Goal: Information Seeking & Learning: Find specific fact

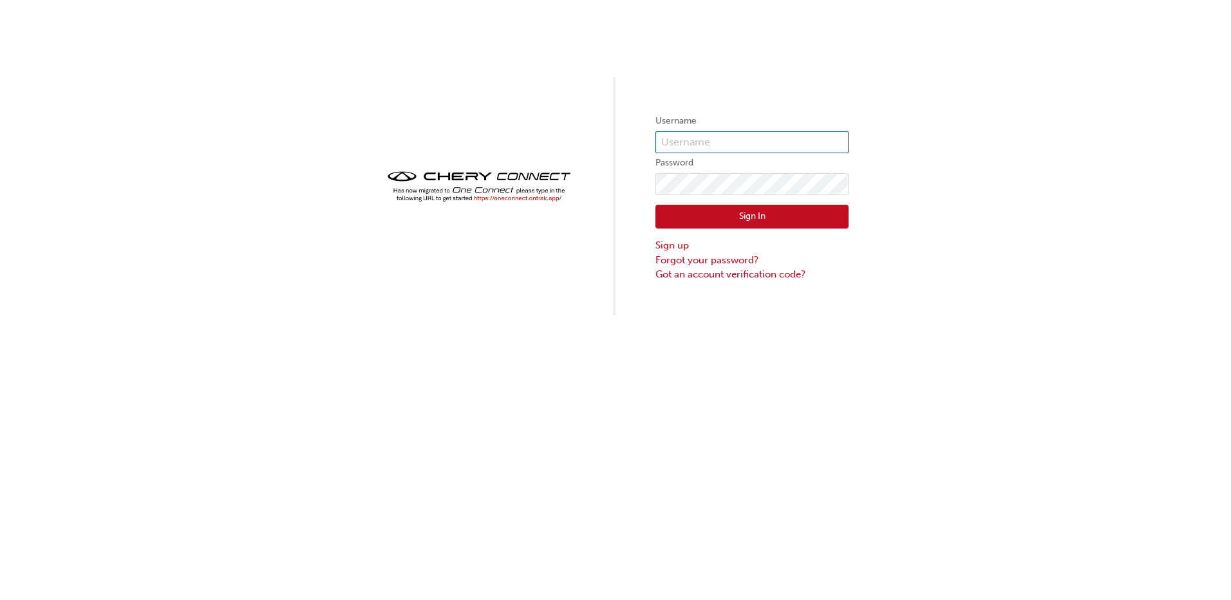
type input "CHAU1477"
click at [742, 226] on button "Sign In" at bounding box center [751, 217] width 193 height 24
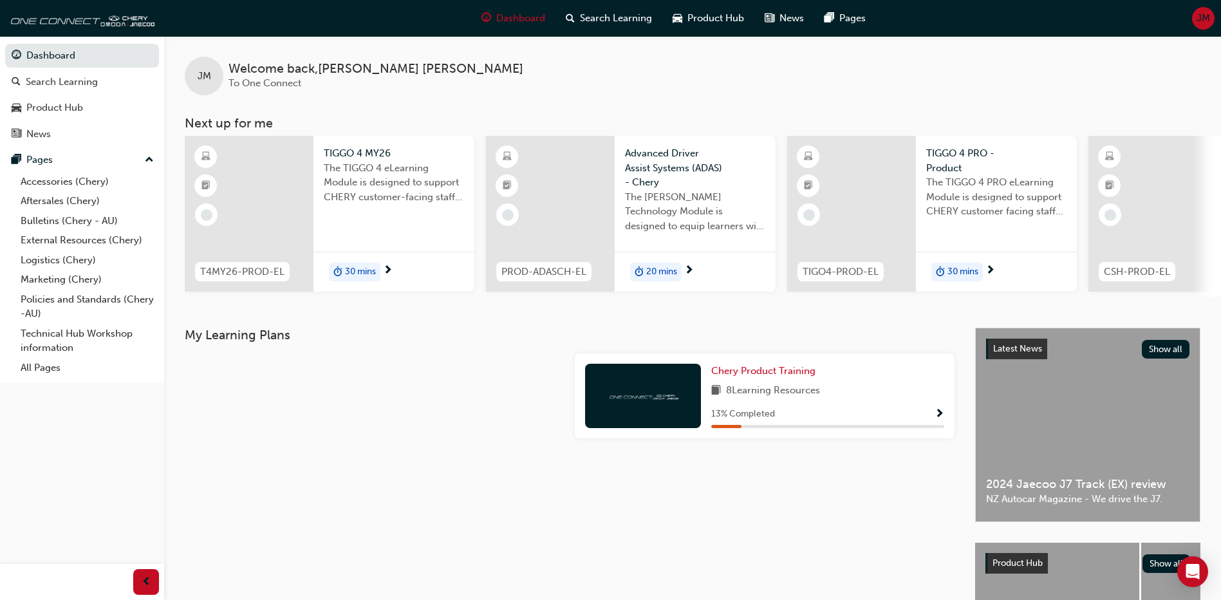
click at [48, 378] on div "Dashboard Search Learning Product Hub News Pages Pages Accessories (Chery) Afte…" at bounding box center [82, 209] width 164 height 346
click at [41, 366] on link "All Pages" at bounding box center [87, 368] width 144 height 20
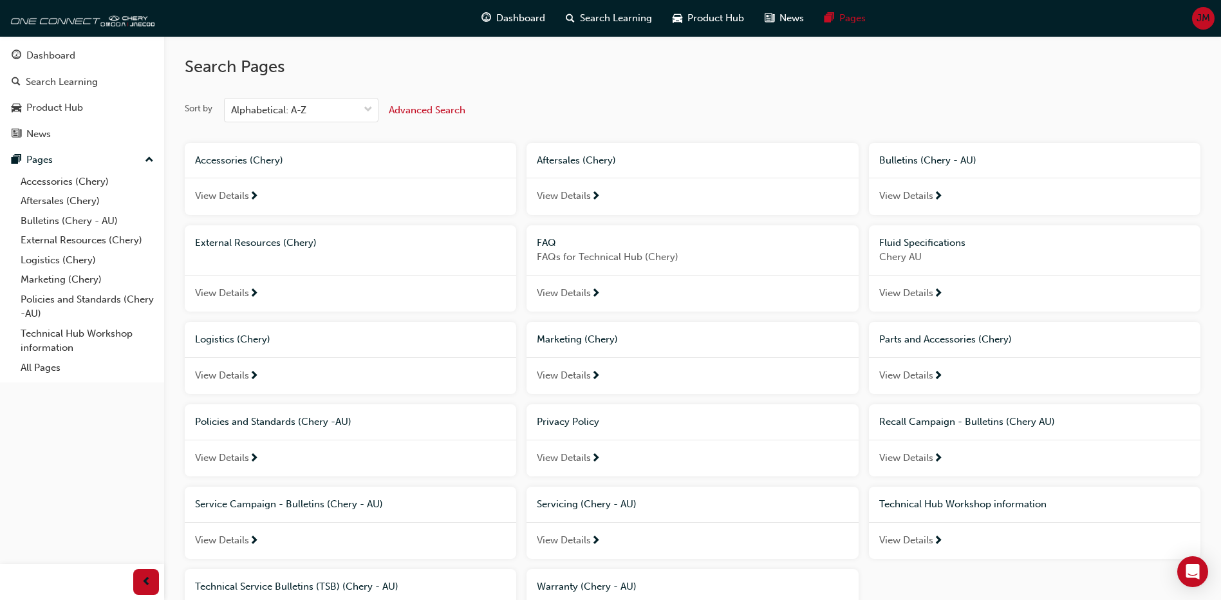
click at [566, 164] on span "Aftersales (Chery)" at bounding box center [576, 161] width 79 height 12
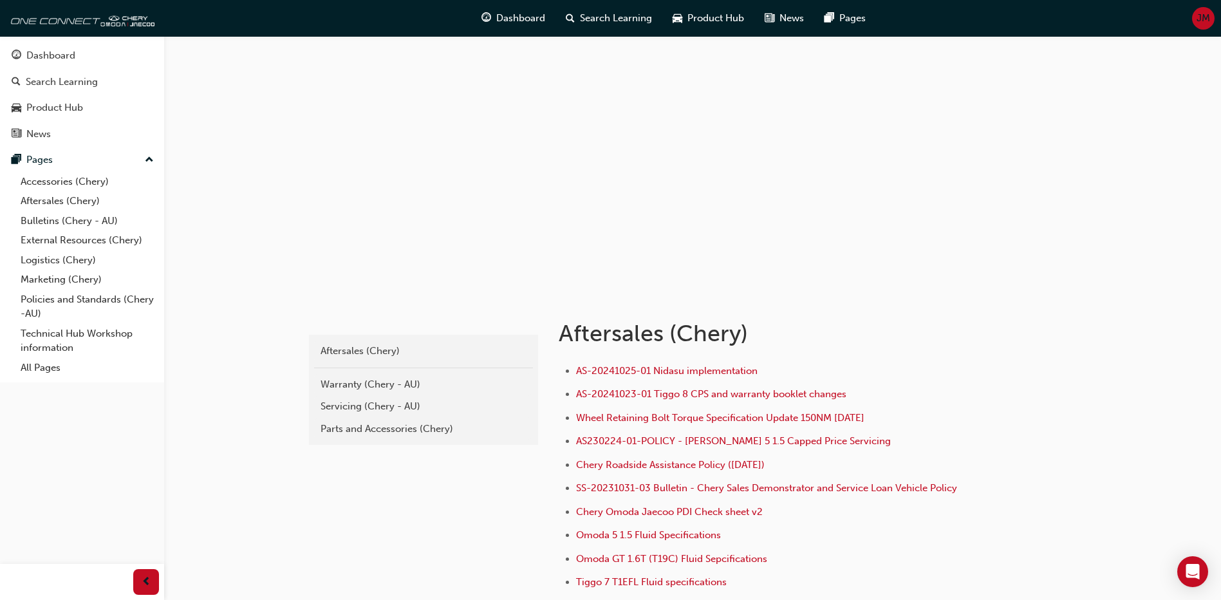
scroll to position [64, 0]
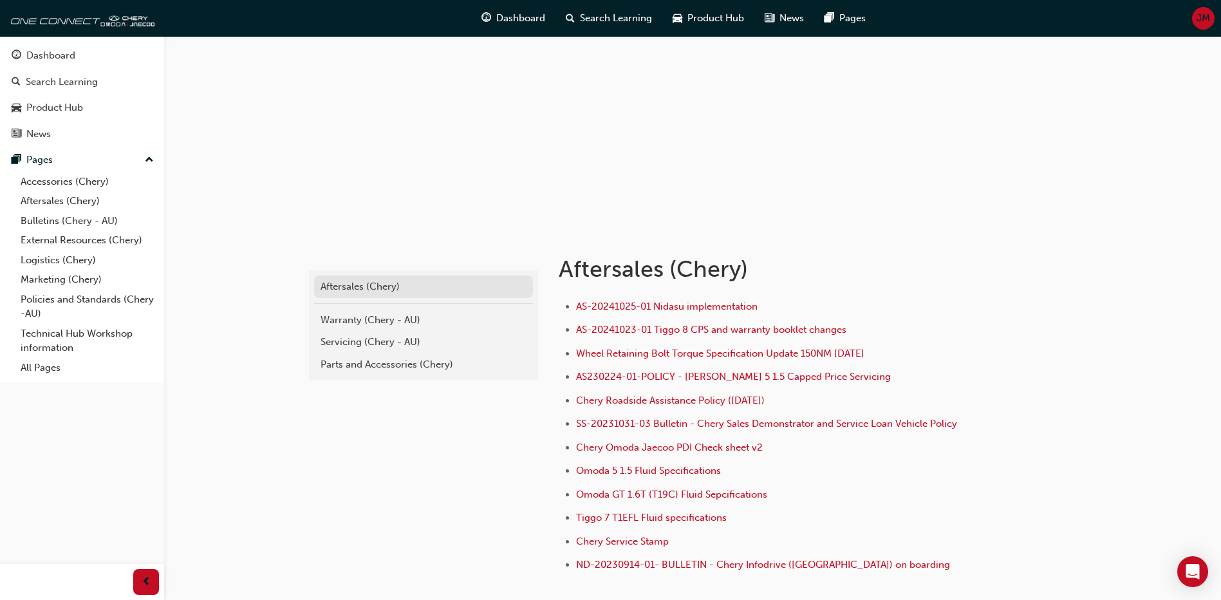
click at [341, 283] on div "Aftersales (Chery)" at bounding box center [424, 286] width 206 height 15
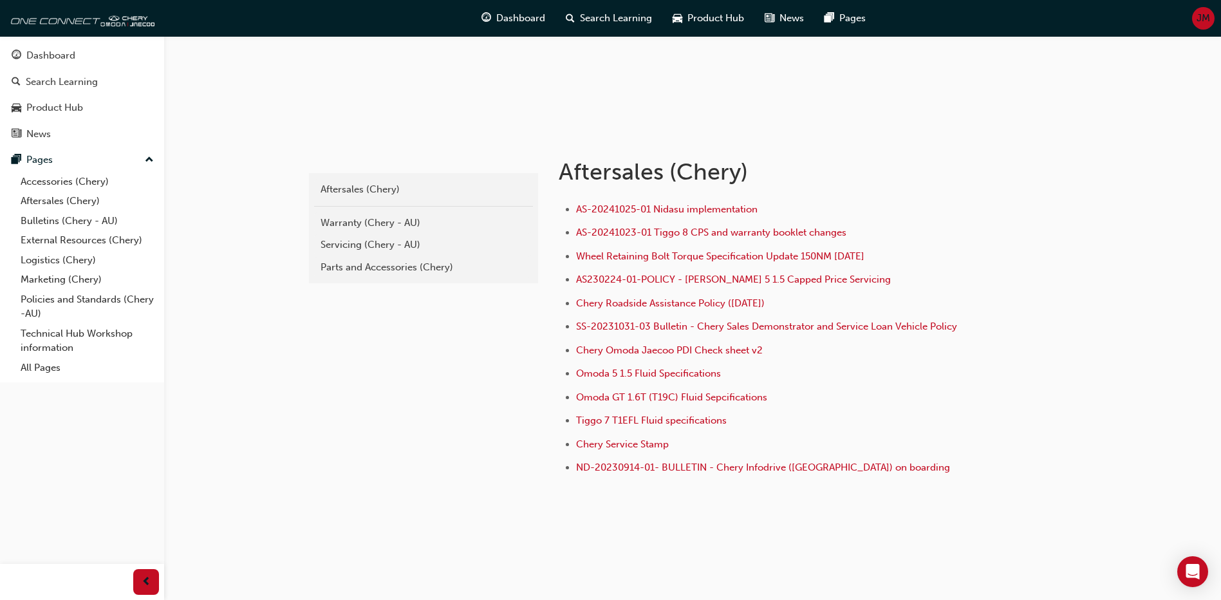
scroll to position [164, 0]
click at [350, 236] on div "Servicing (Chery - AU)" at bounding box center [424, 242] width 206 height 15
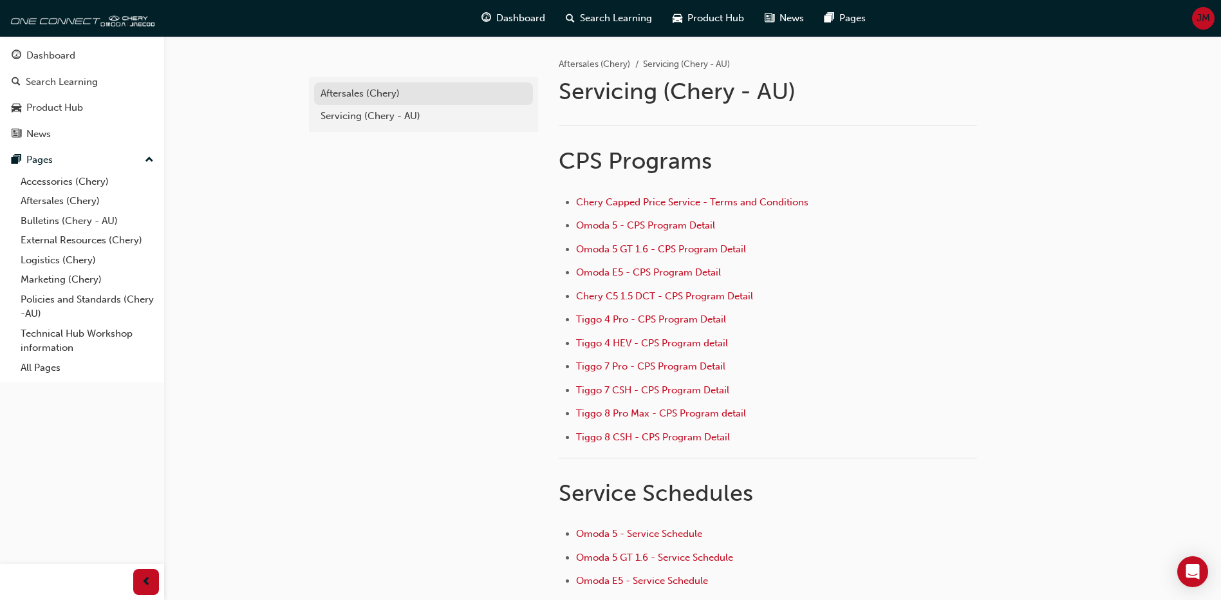
click at [337, 101] on link "Aftersales (Chery)" at bounding box center [423, 93] width 219 height 23
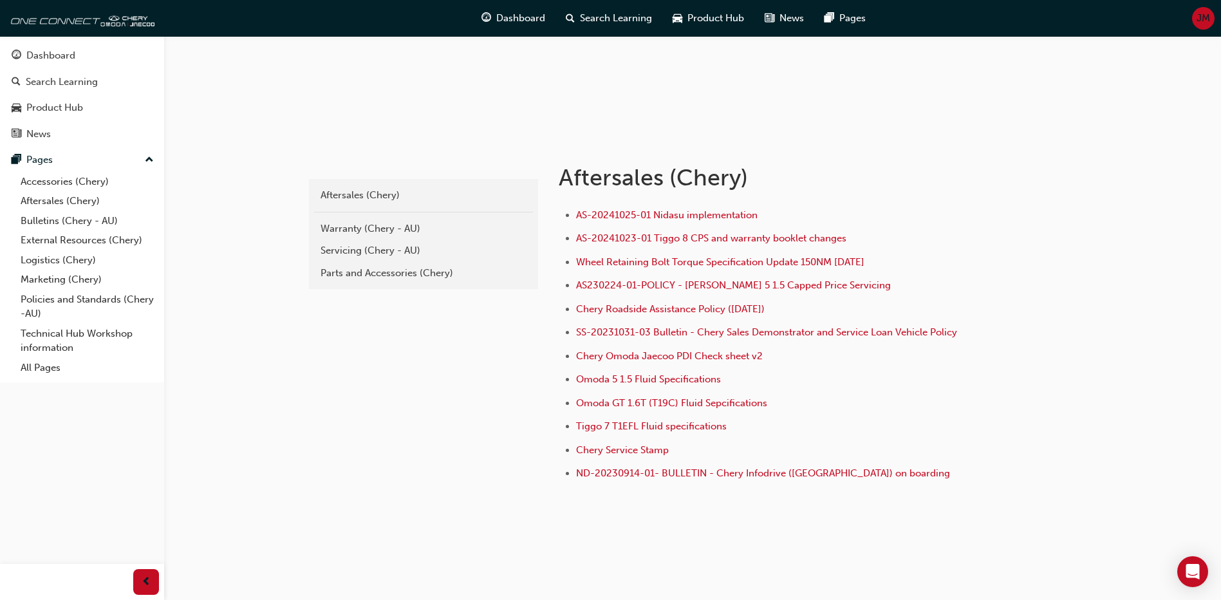
scroll to position [164, 0]
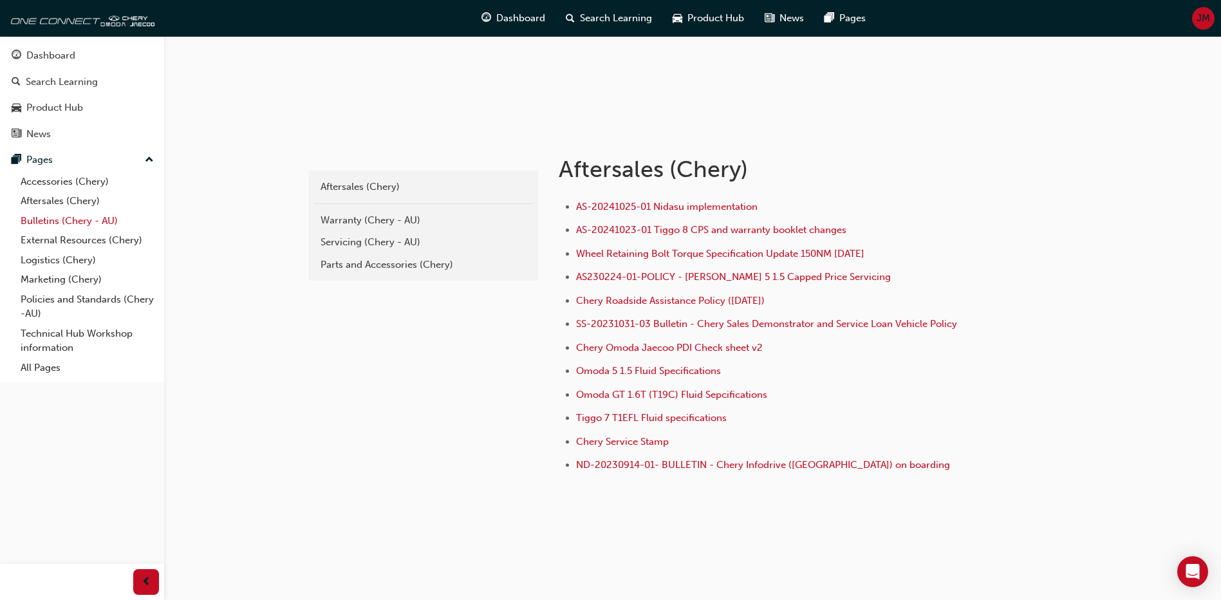
click at [44, 222] on link "Bulletins (Chery - AU)" at bounding box center [87, 221] width 144 height 20
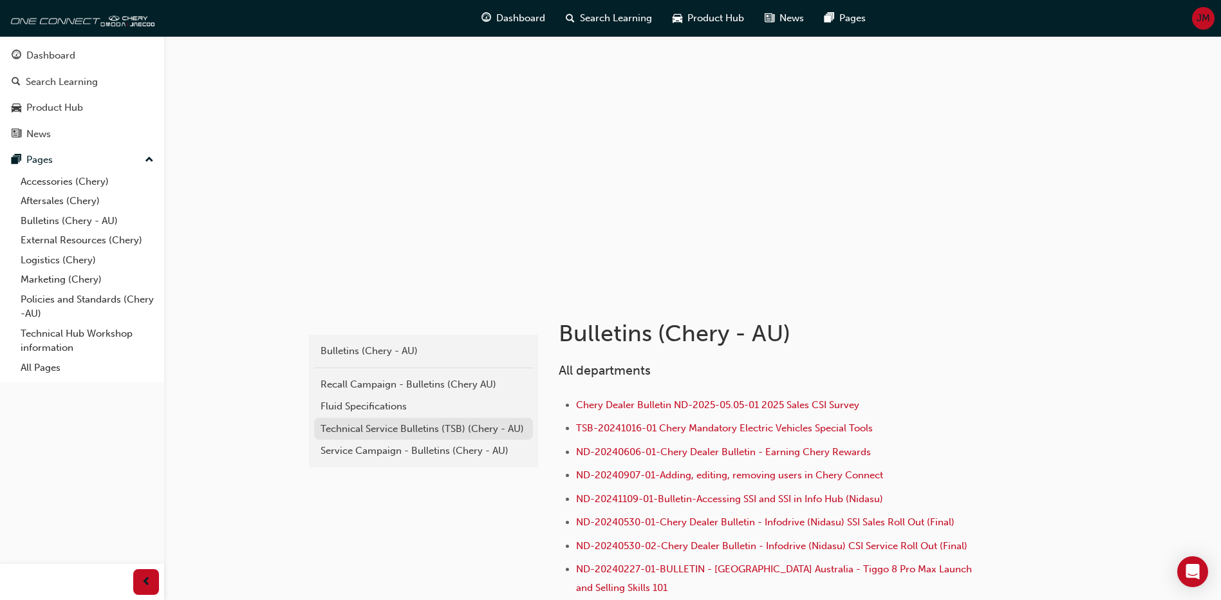
click at [362, 428] on div "Technical Service Bulletins (TSB) (Chery - AU)" at bounding box center [424, 429] width 206 height 15
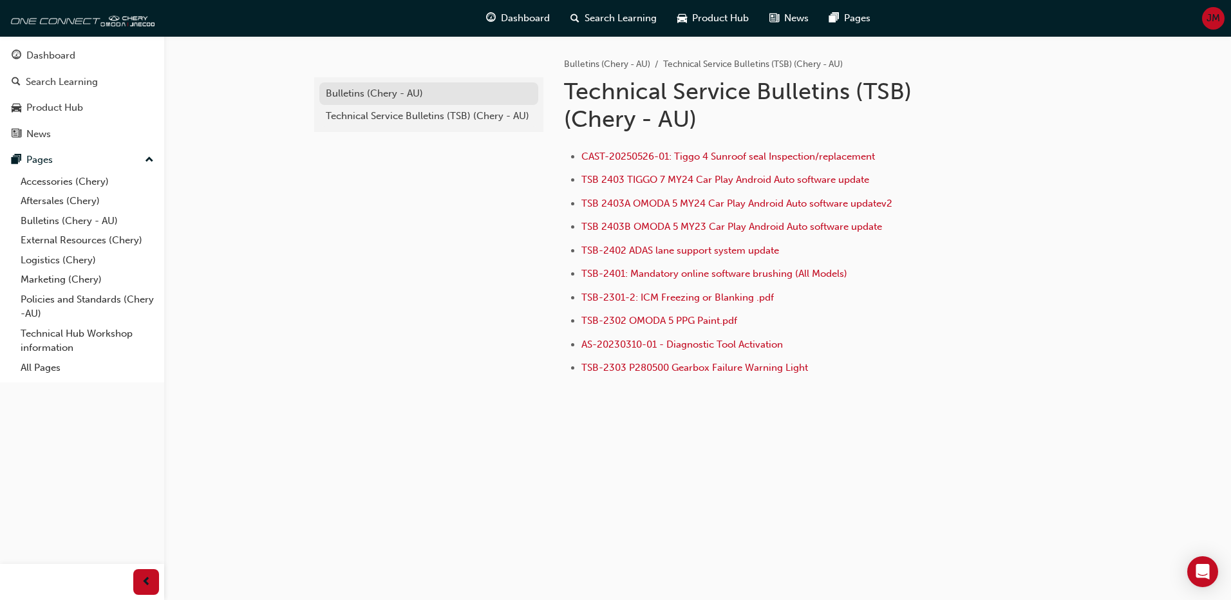
click at [370, 102] on link "Bulletins (Chery - AU)" at bounding box center [428, 93] width 219 height 23
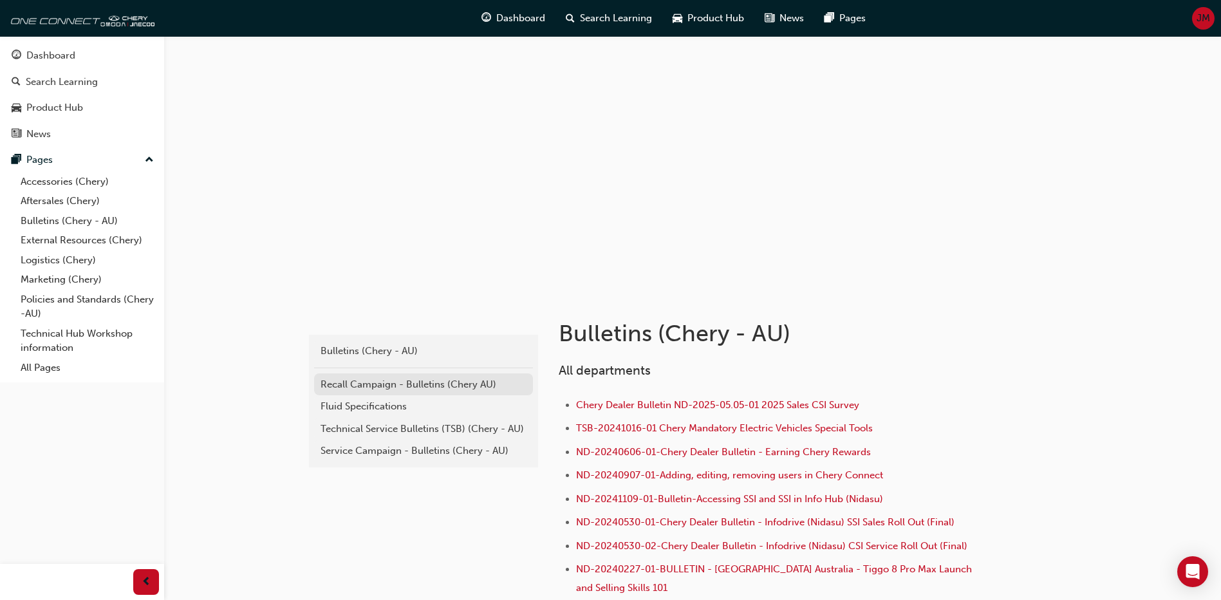
click at [374, 387] on div "Recall Campaign - Bulletins (Chery AU)" at bounding box center [424, 384] width 206 height 15
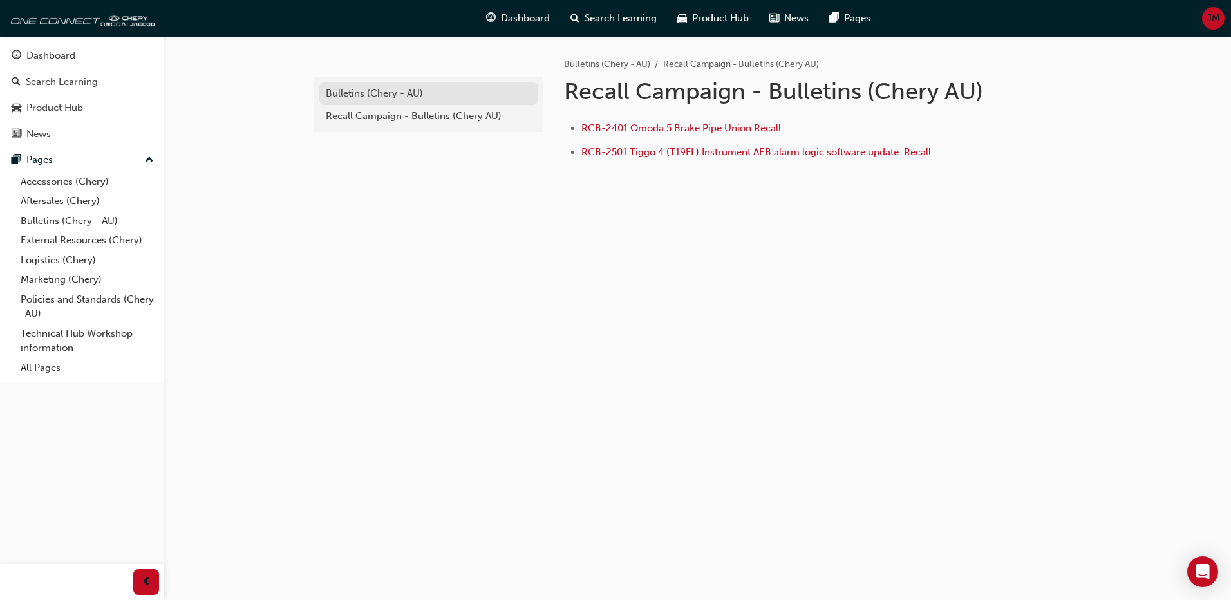
click at [357, 97] on div "Bulletins (Chery - AU)" at bounding box center [429, 93] width 206 height 15
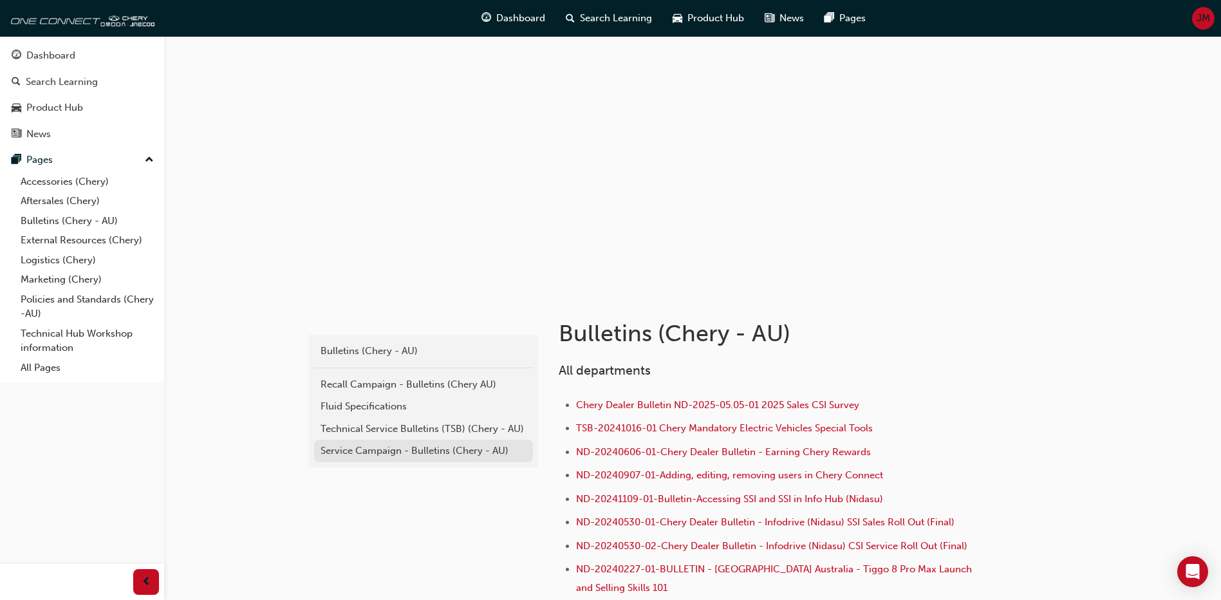
click at [378, 451] on div "Service Campaign - Bulletins (Chery - AU)" at bounding box center [424, 451] width 206 height 15
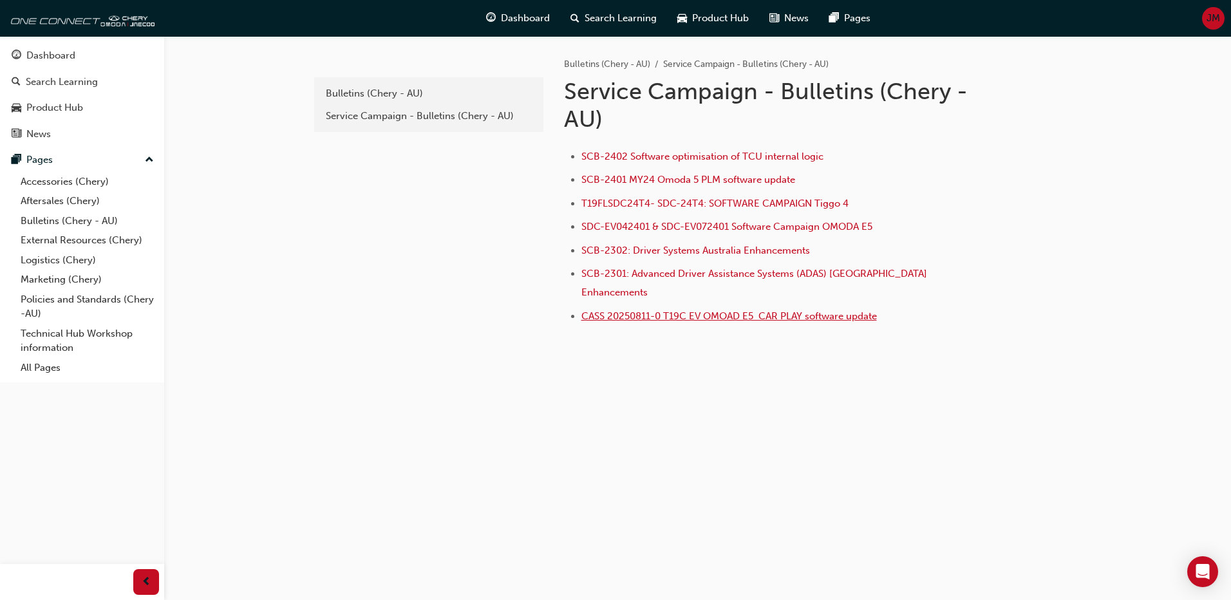
click at [707, 310] on span "CASS 20250811-0 T19C EV OMOAD E5 CAR PLAY software update" at bounding box center [729, 316] width 296 height 12
click at [362, 100] on div "Bulletins (Chery - AU)" at bounding box center [429, 93] width 206 height 15
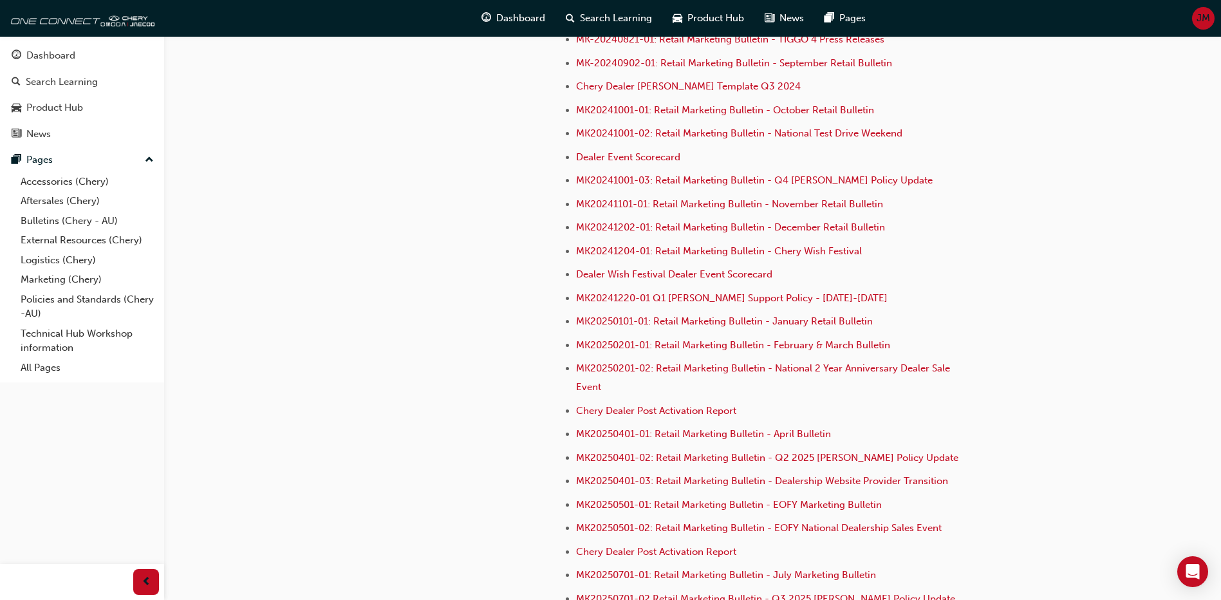
scroll to position [3510, 0]
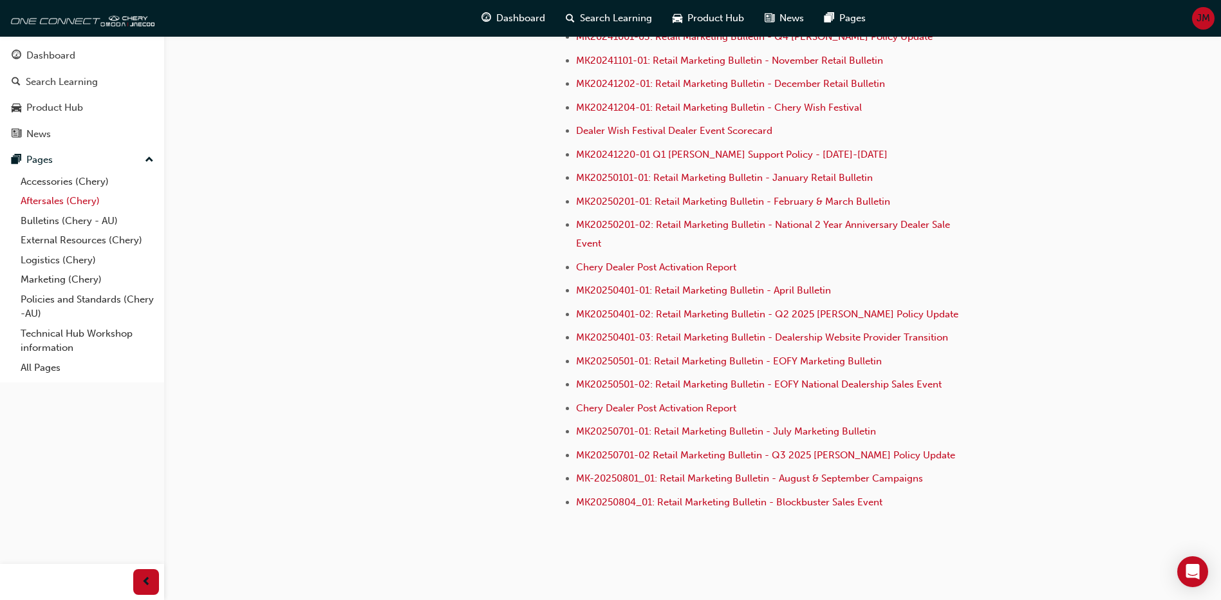
click at [41, 196] on link "Aftersales (Chery)" at bounding box center [87, 201] width 144 height 20
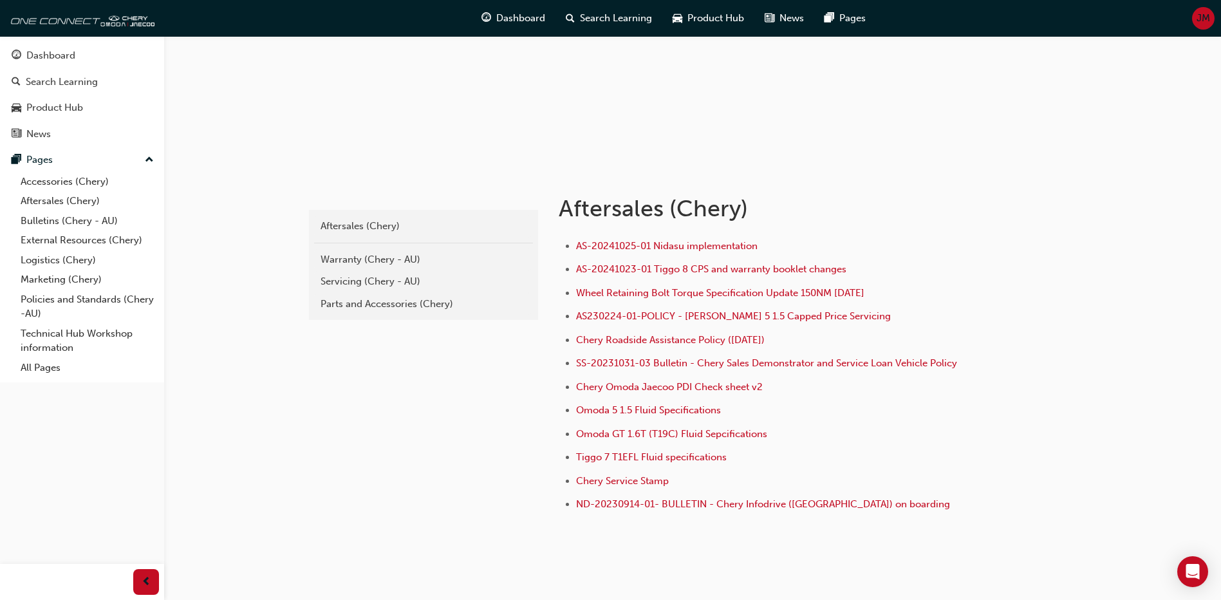
scroll to position [129, 0]
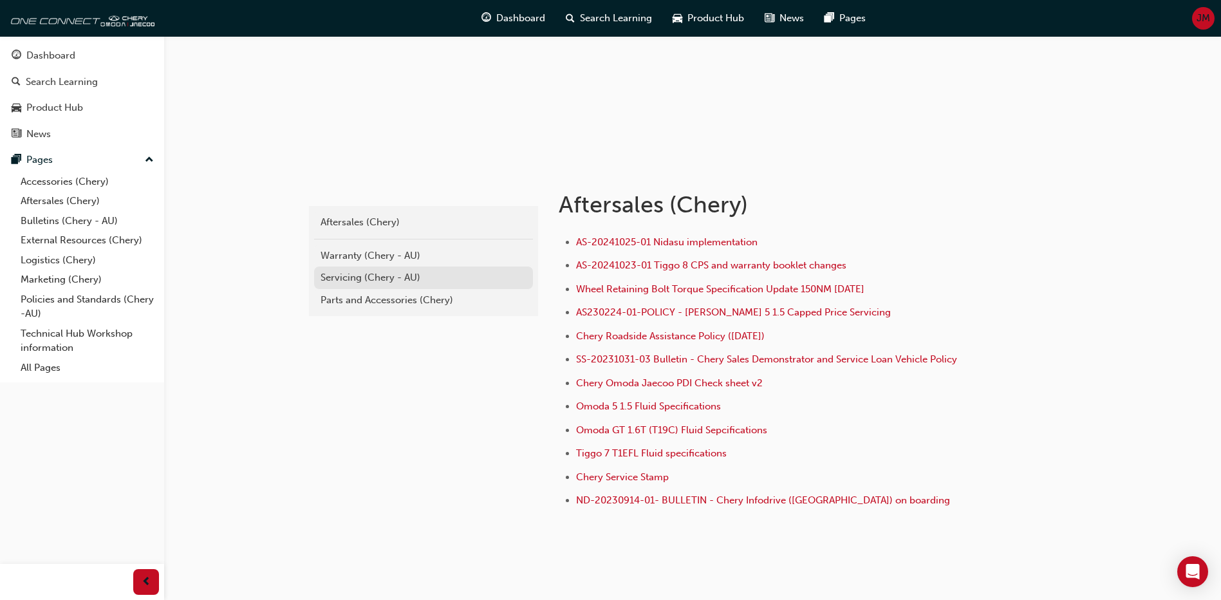
click at [355, 283] on div "Servicing (Chery - AU)" at bounding box center [424, 277] width 206 height 15
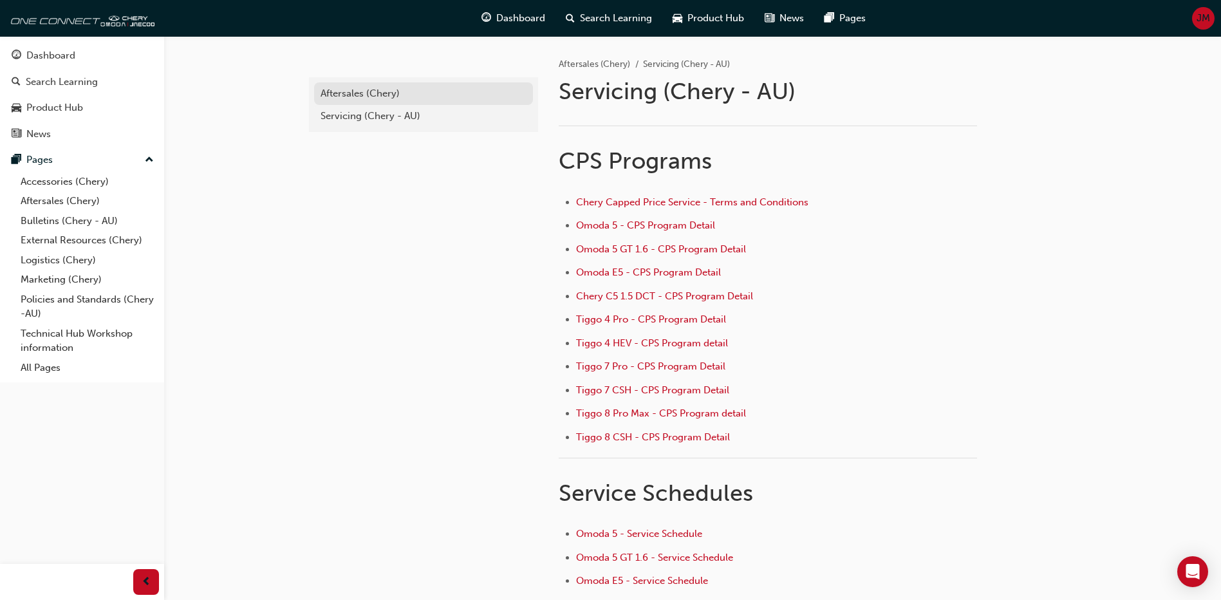
click at [352, 93] on div "Aftersales (Chery)" at bounding box center [424, 93] width 206 height 15
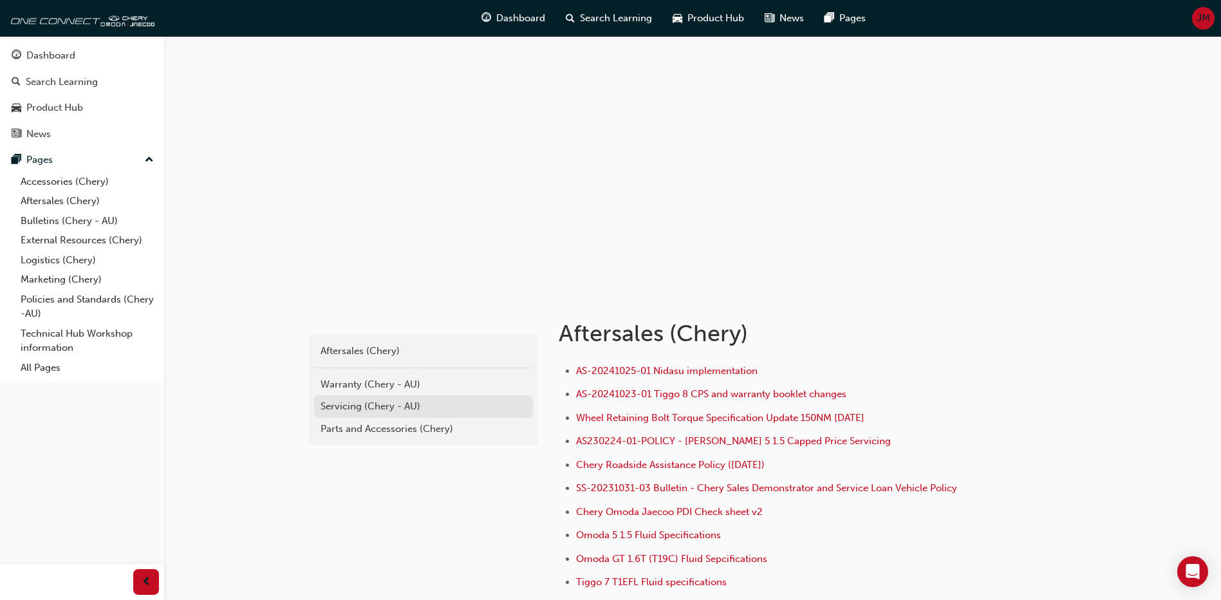
click at [341, 404] on div "Servicing (Chery - AU)" at bounding box center [424, 406] width 206 height 15
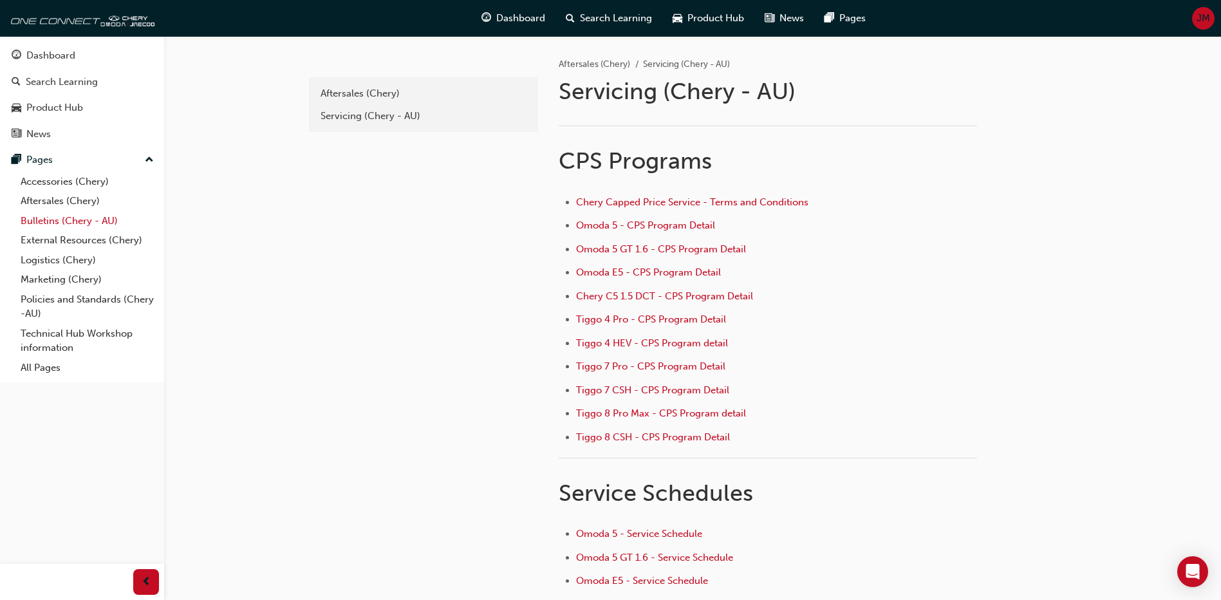
click at [55, 221] on link "Bulletins (Chery - AU)" at bounding box center [87, 221] width 144 height 20
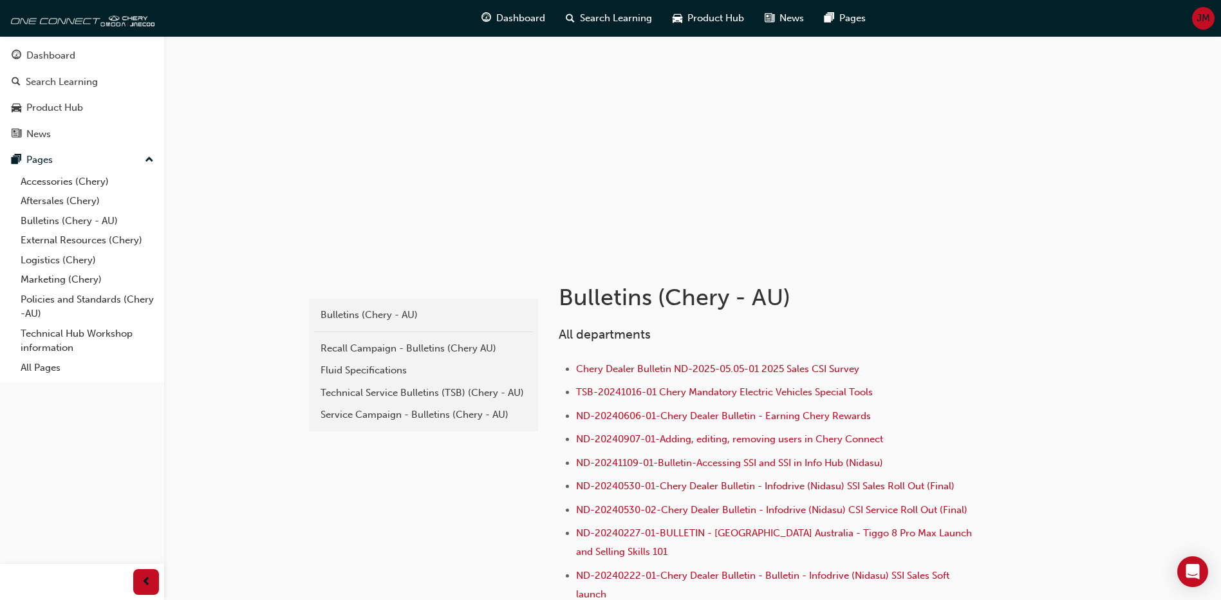
scroll to position [64, 0]
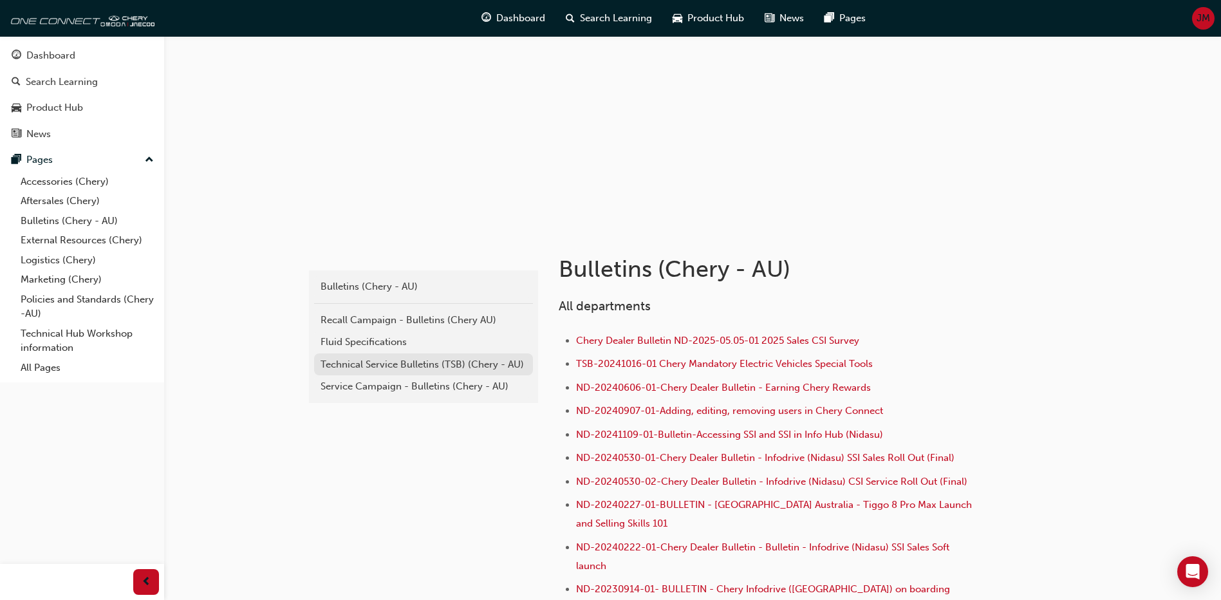
click at [399, 363] on div "Technical Service Bulletins (TSB) (Chery - AU)" at bounding box center [424, 364] width 206 height 15
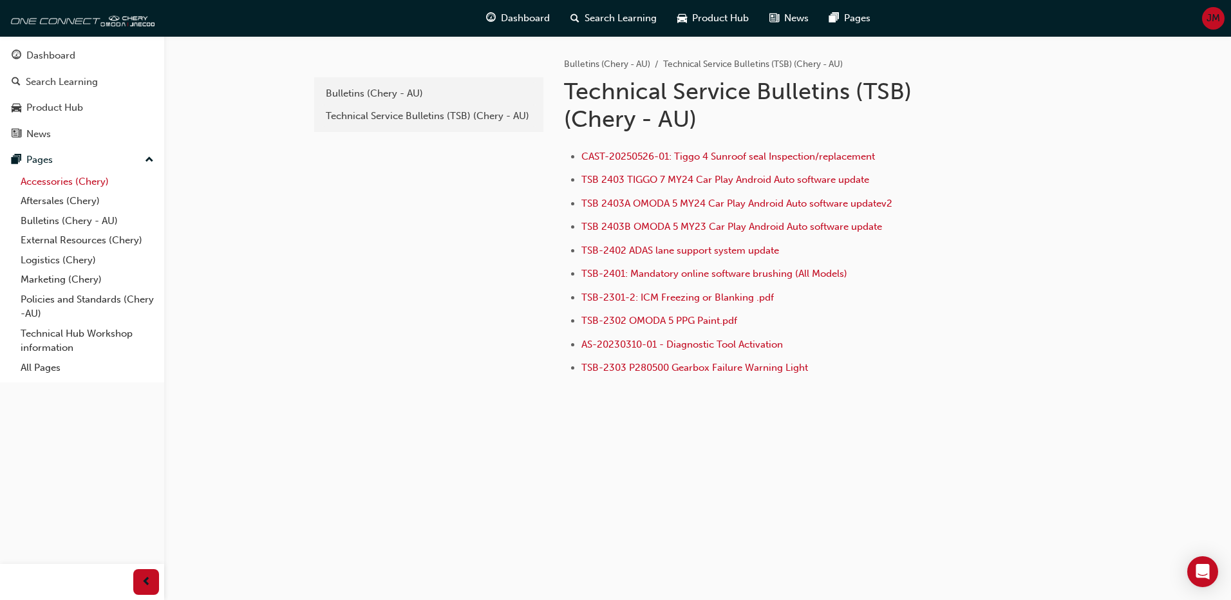
click at [46, 182] on link "Accessories (Chery)" at bounding box center [87, 182] width 144 height 20
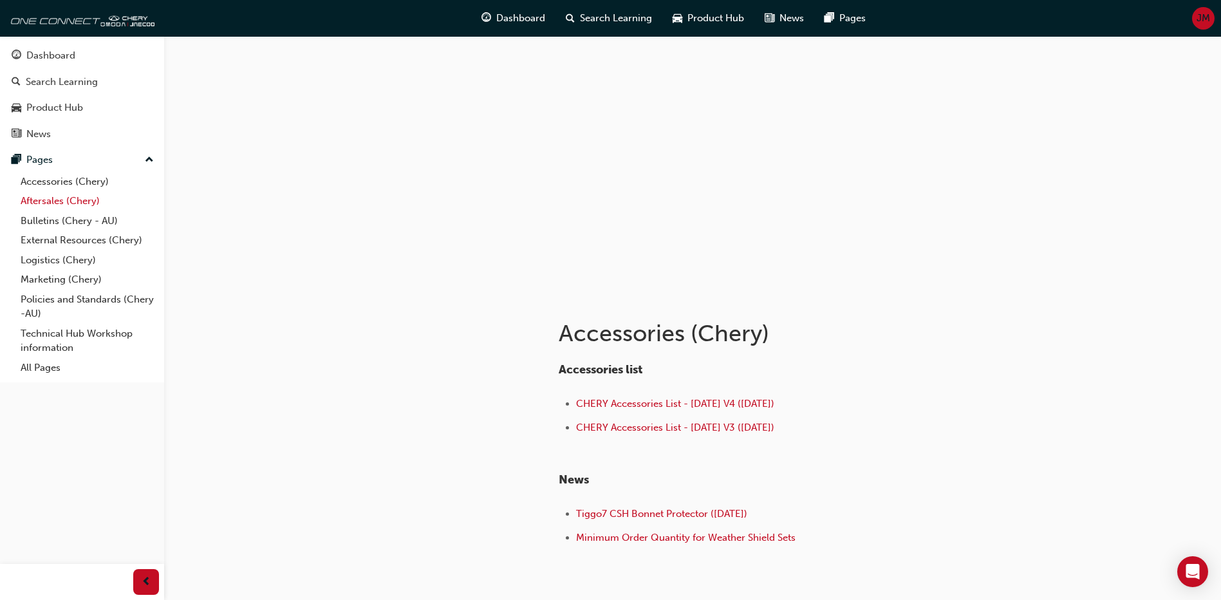
click at [38, 201] on link "Aftersales (Chery)" at bounding box center [87, 201] width 144 height 20
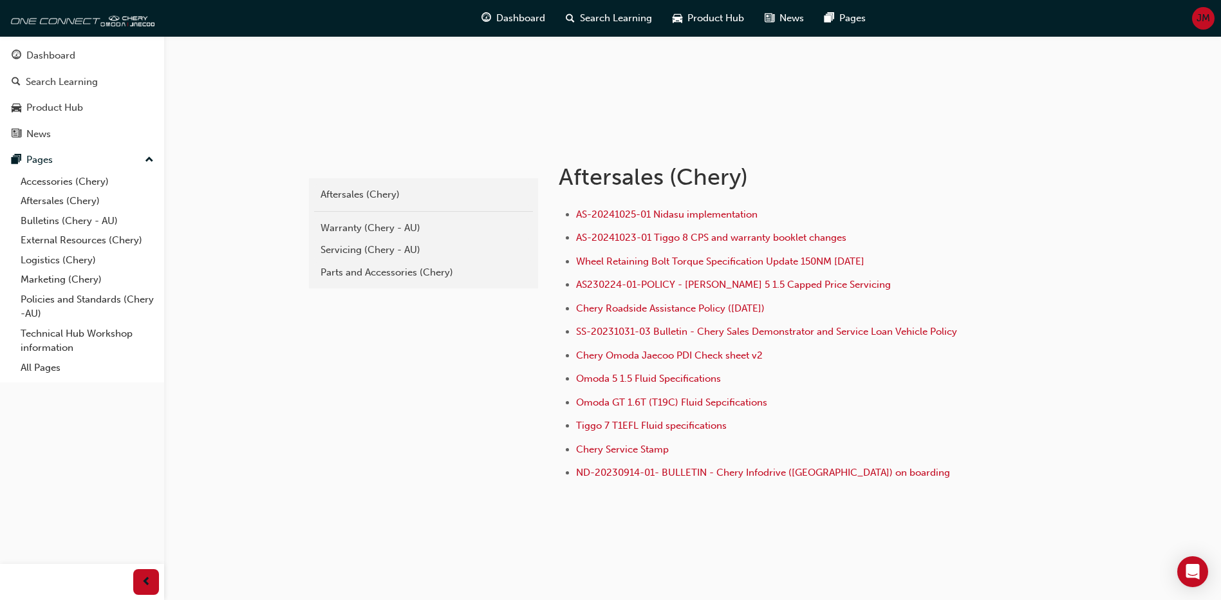
scroll to position [164, 0]
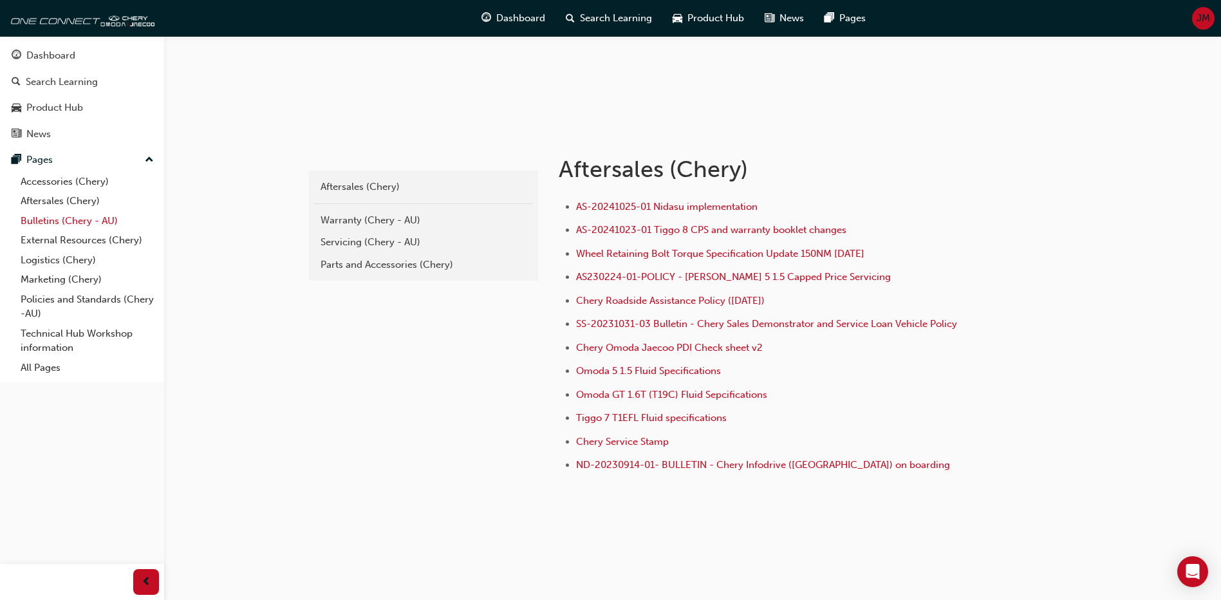
click at [45, 223] on link "Bulletins (Chery - AU)" at bounding box center [87, 221] width 144 height 20
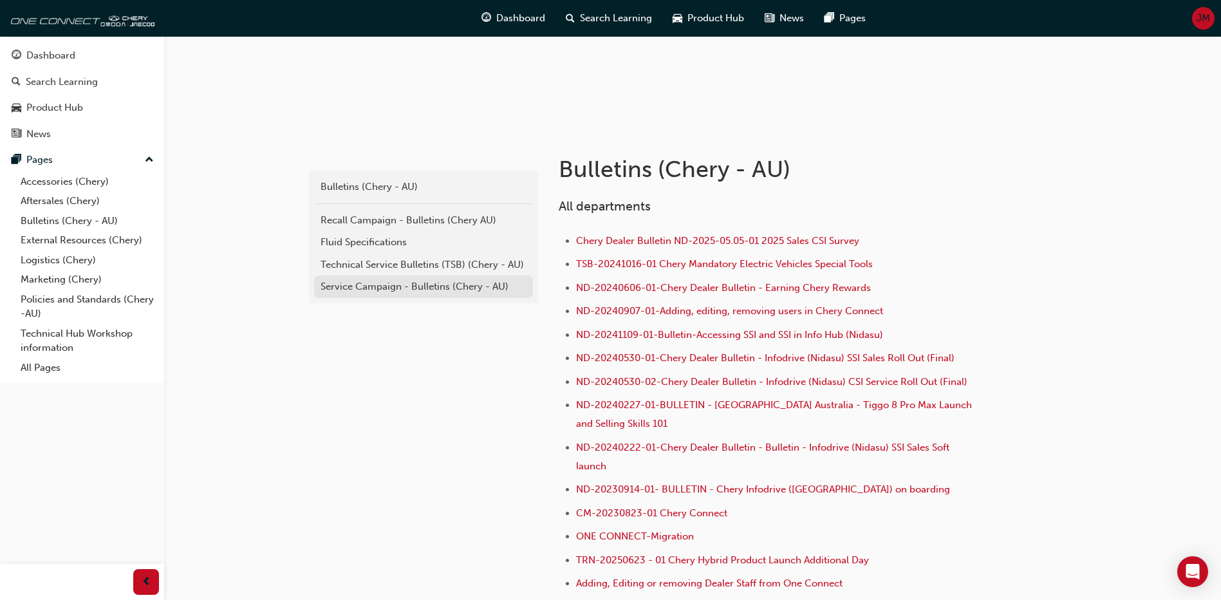
click at [379, 287] on div "Service Campaign - Bulletins (Chery - AU)" at bounding box center [424, 286] width 206 height 15
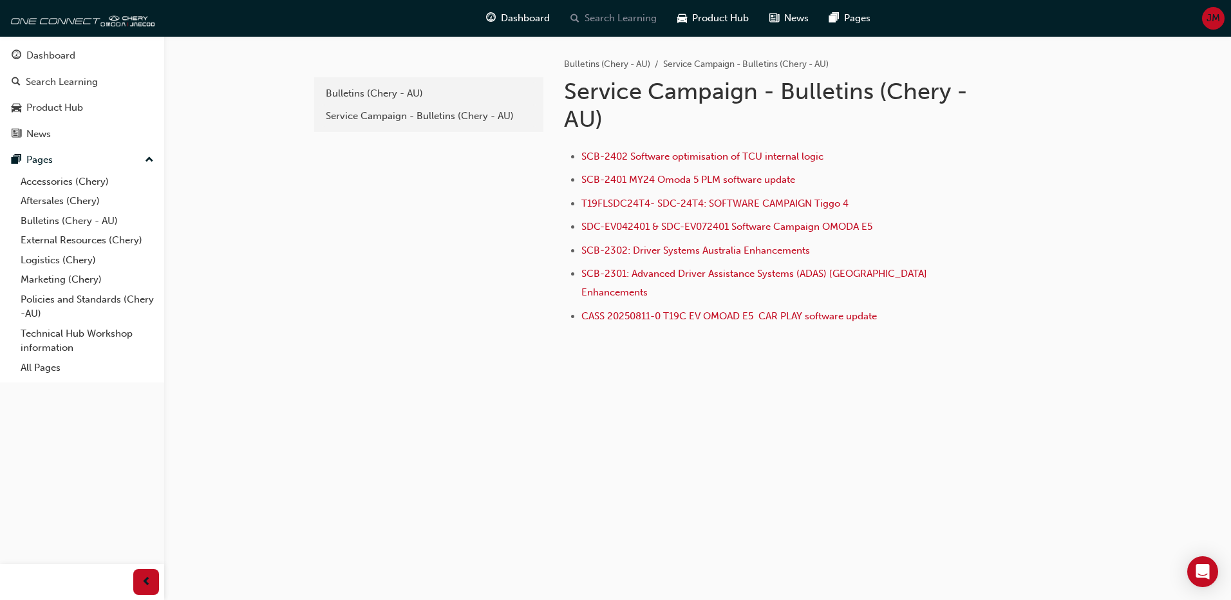
click at [599, 17] on span "Search Learning" at bounding box center [621, 18] width 72 height 15
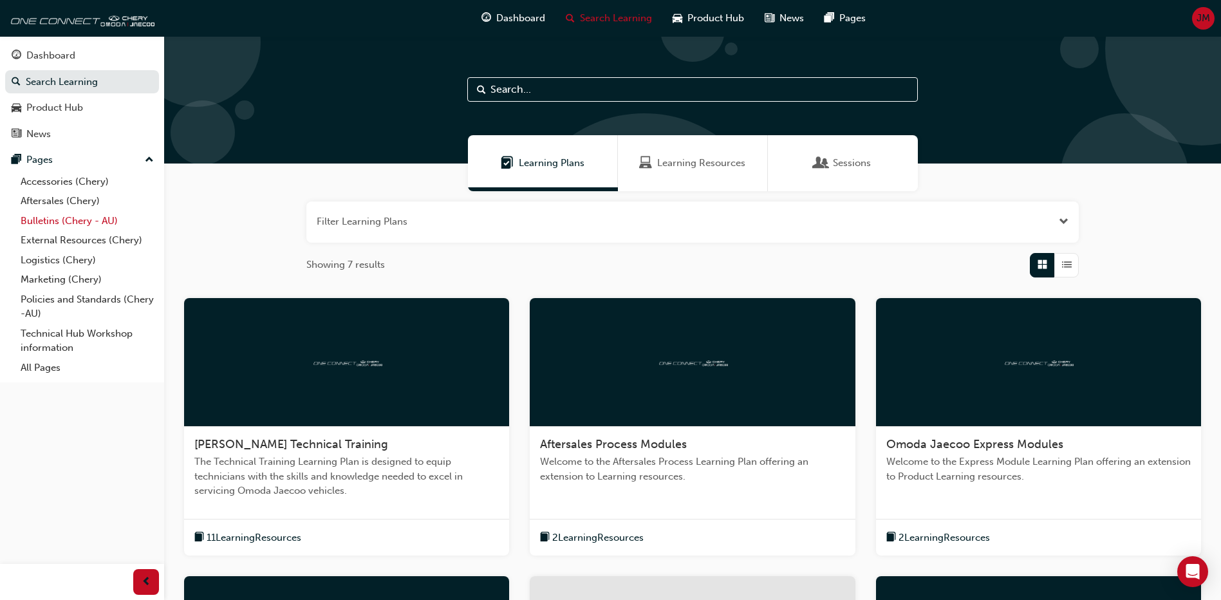
click at [52, 218] on link "Bulletins (Chery - AU)" at bounding box center [87, 221] width 144 height 20
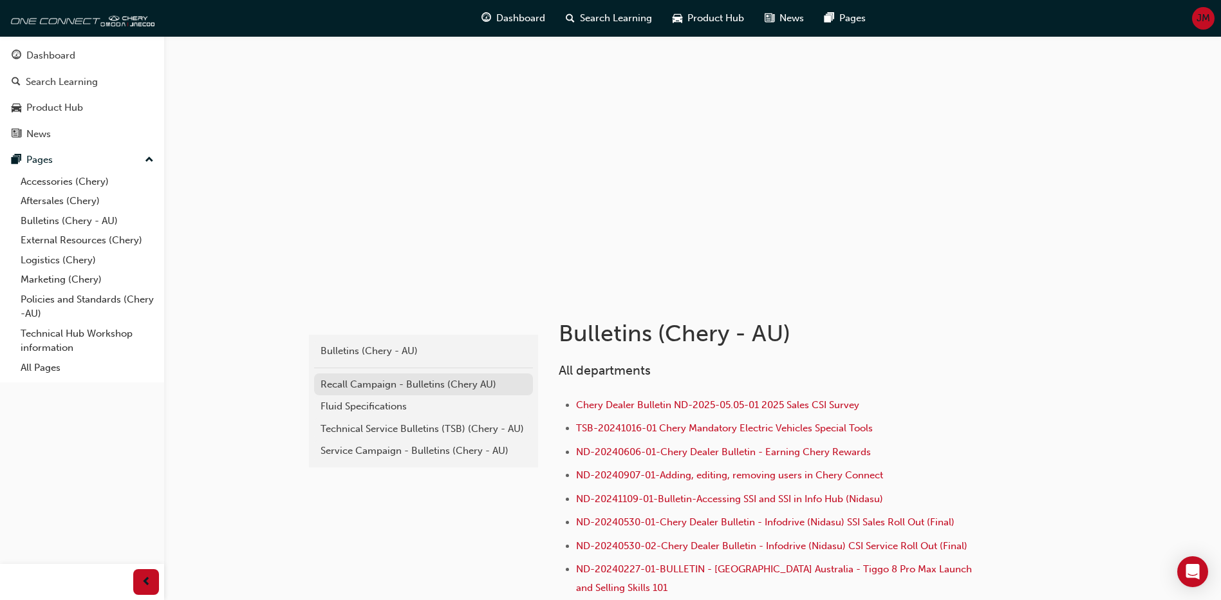
click at [359, 384] on div "Recall Campaign - Bulletins (Chery AU)" at bounding box center [424, 384] width 206 height 15
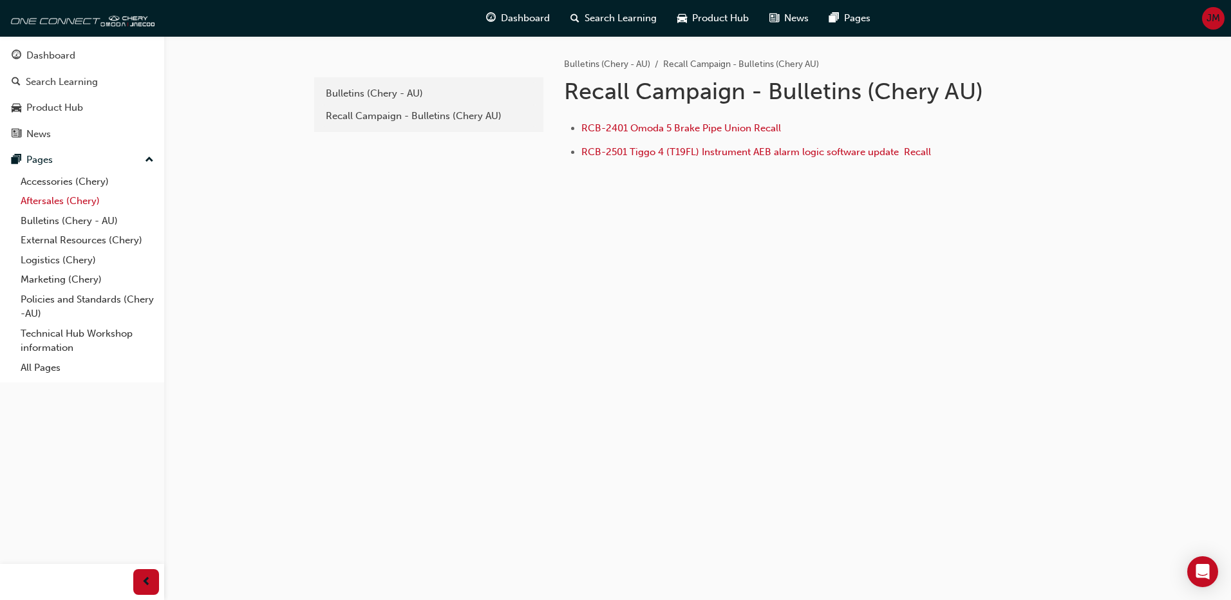
click at [40, 196] on link "Aftersales (Chery)" at bounding box center [87, 201] width 144 height 20
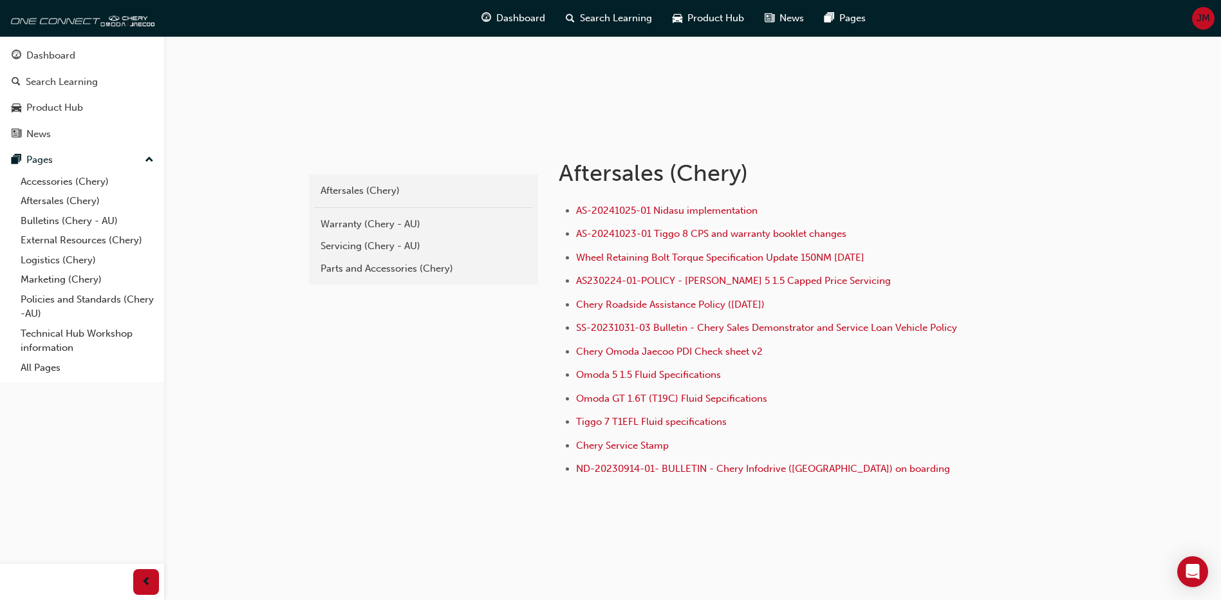
scroll to position [164, 0]
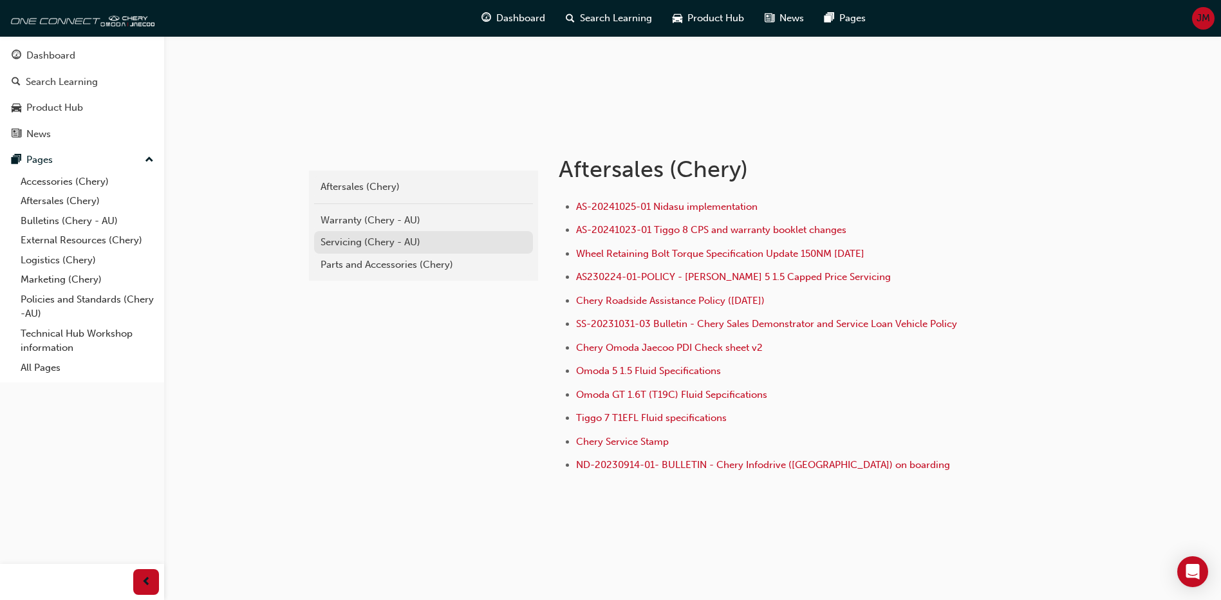
click at [339, 247] on div "Servicing (Chery - AU)" at bounding box center [424, 242] width 206 height 15
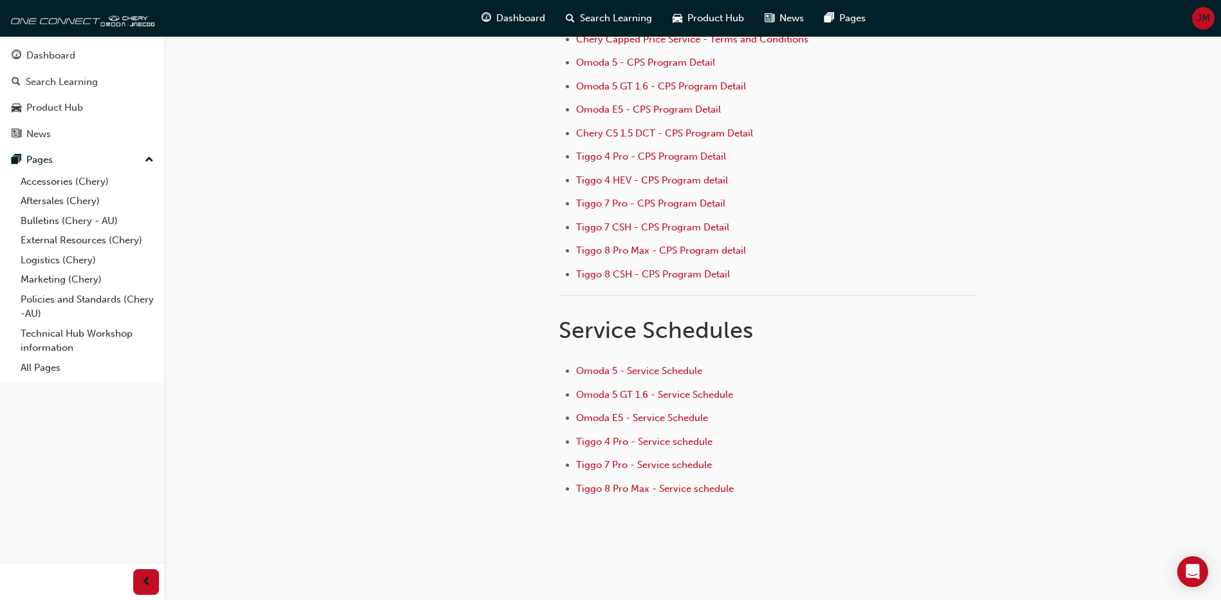
scroll to position [164, 0]
click at [35, 202] on link "Aftersales (Chery)" at bounding box center [87, 201] width 144 height 20
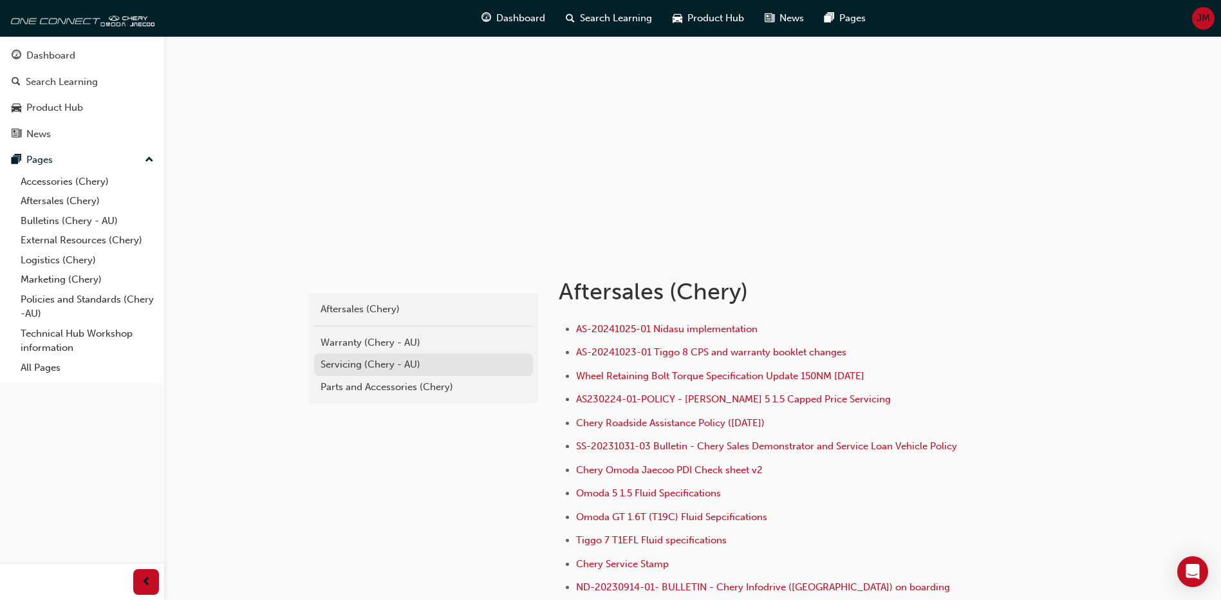
scroll to position [64, 0]
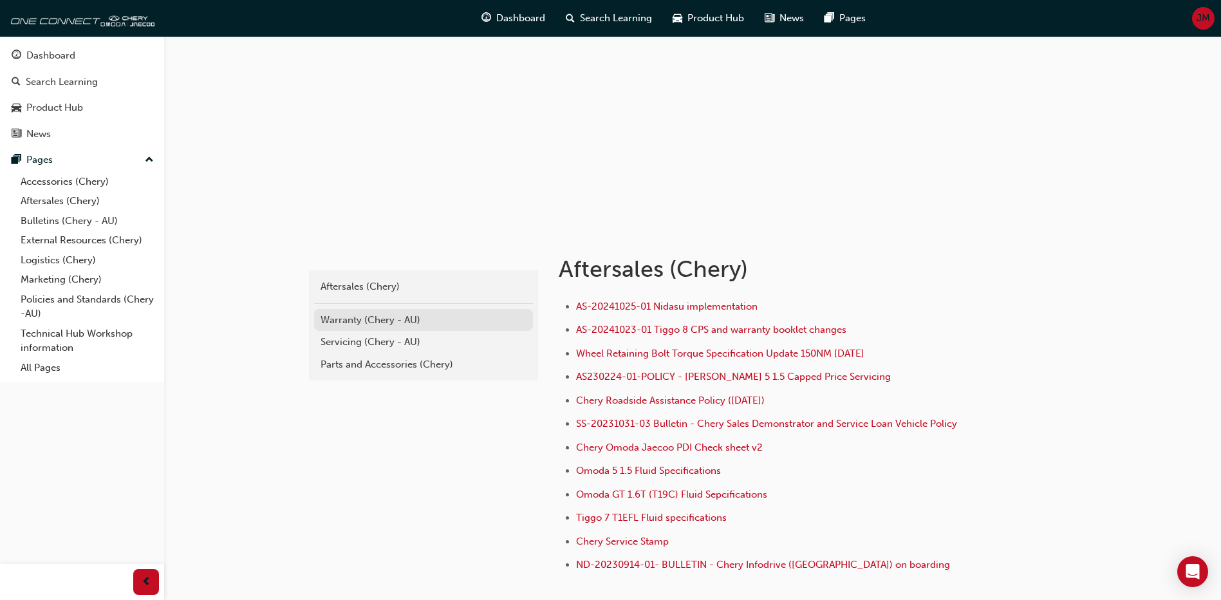
click at [333, 319] on div "Warranty (Chery - AU)" at bounding box center [424, 320] width 206 height 15
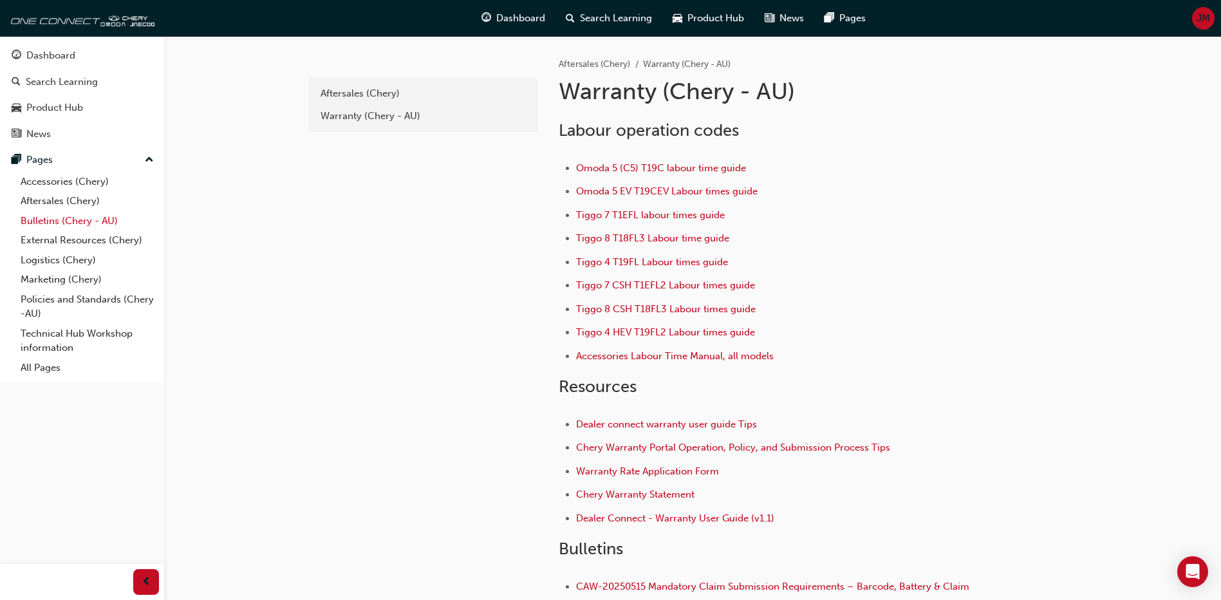
click at [51, 225] on link "Bulletins (Chery - AU)" at bounding box center [87, 221] width 144 height 20
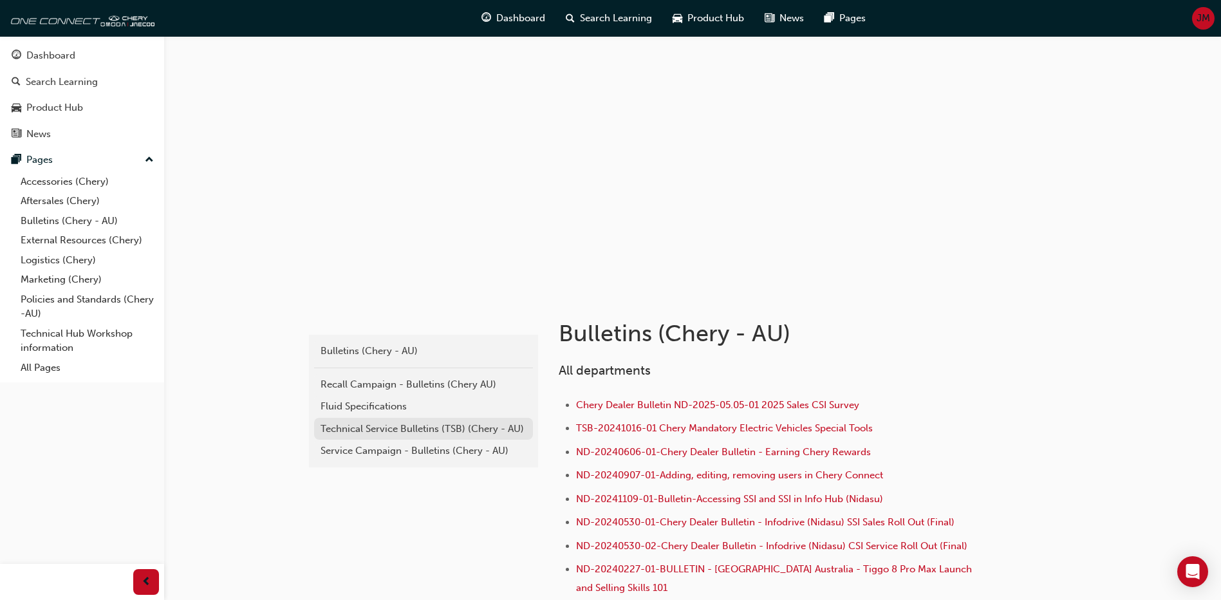
click at [394, 422] on div "Technical Service Bulletins (TSB) (Chery - AU)" at bounding box center [424, 429] width 206 height 15
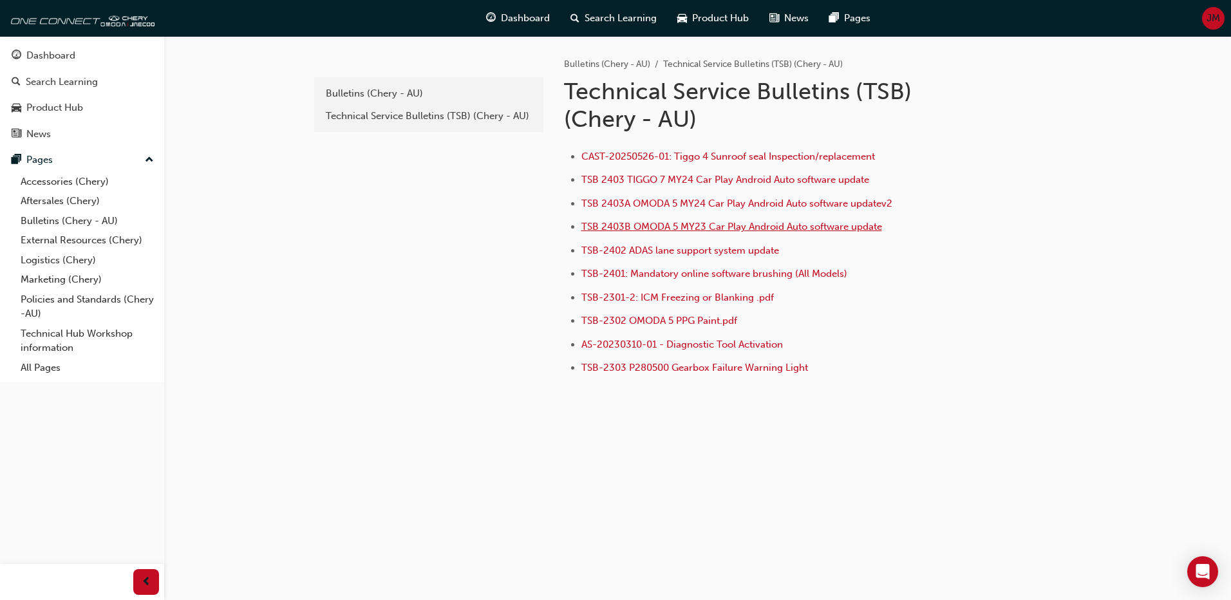
click at [690, 229] on span "TSB 2403B OMODA 5 MY23 Car Play Android Auto software update" at bounding box center [731, 227] width 301 height 12
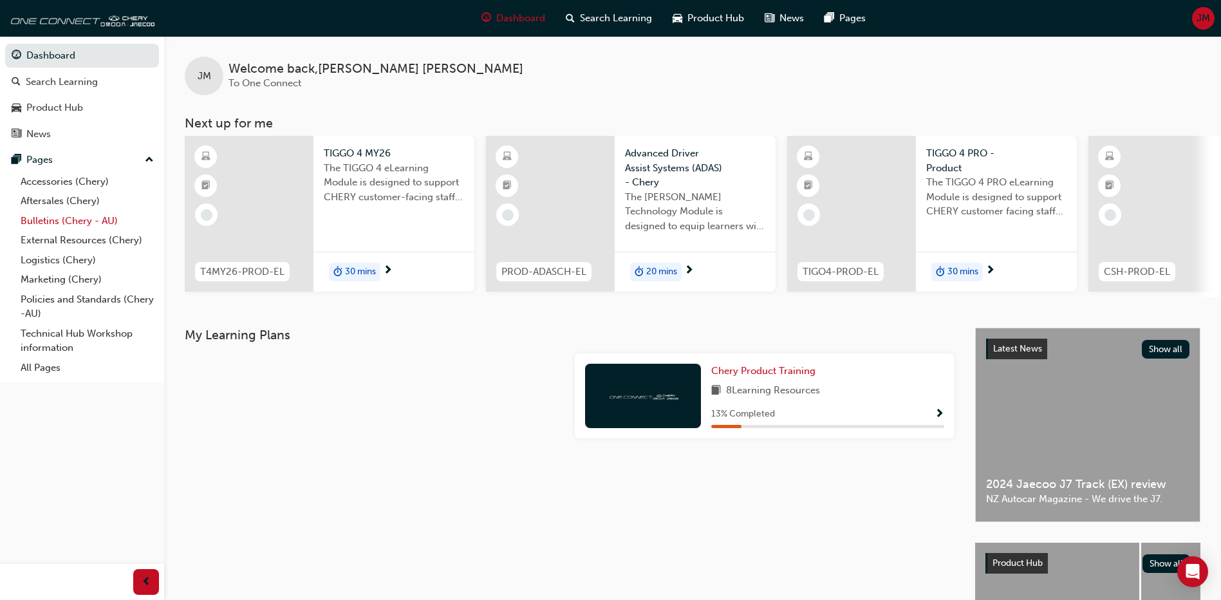
click at [45, 221] on link "Bulletins (Chery - AU)" at bounding box center [87, 221] width 144 height 20
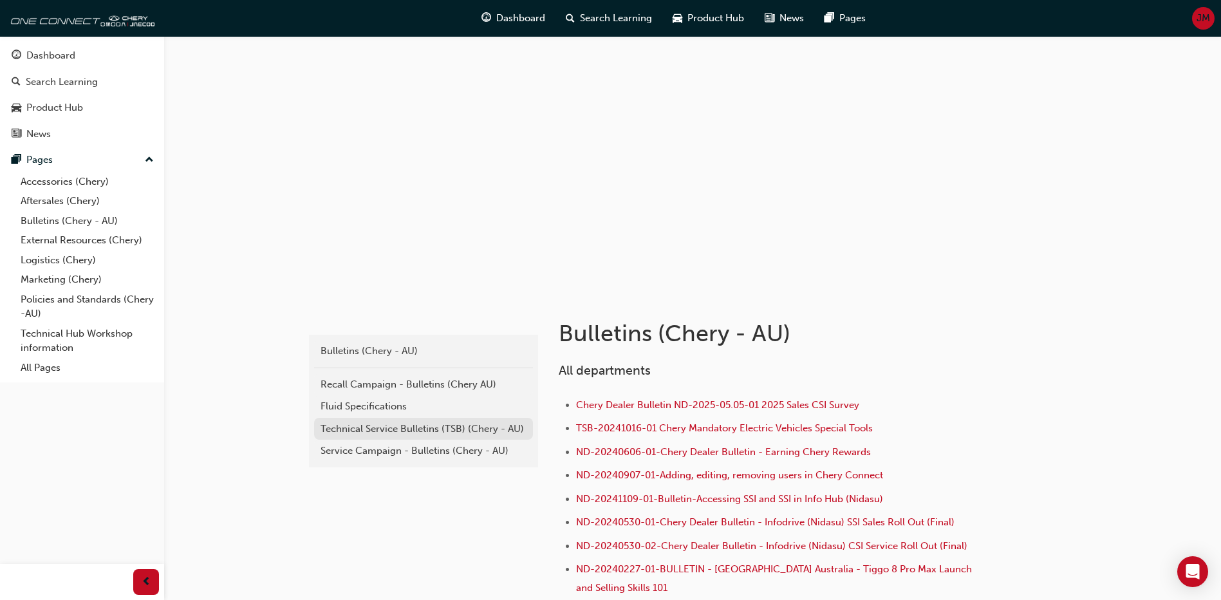
click at [397, 435] on div "Technical Service Bulletins (TSB) (Chery - AU)" at bounding box center [424, 429] width 206 height 15
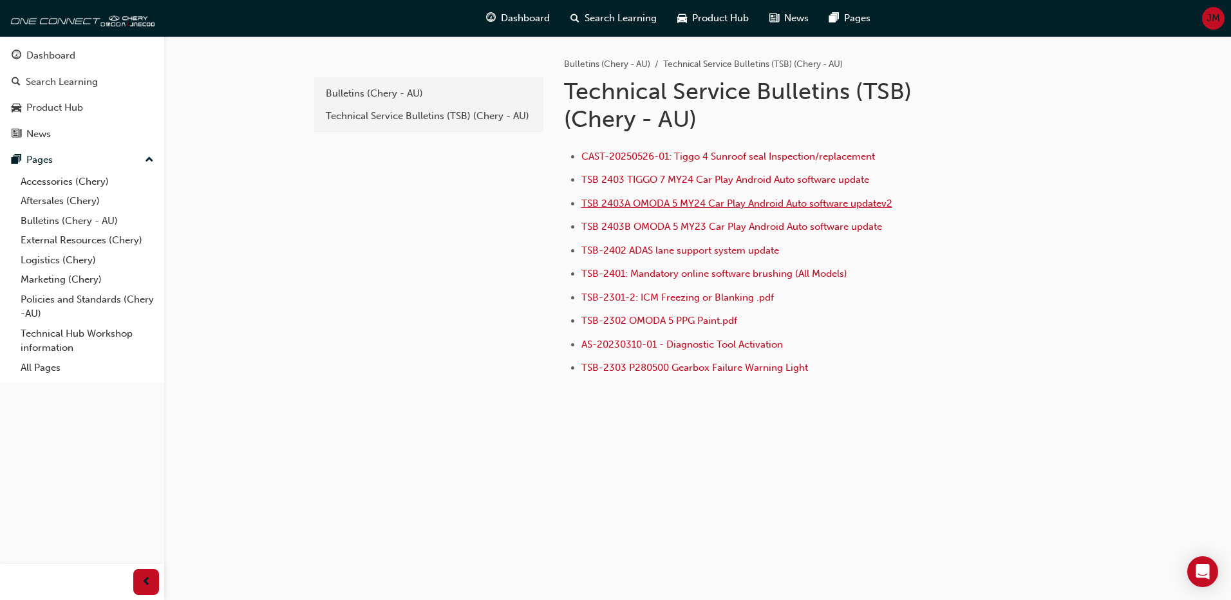
click at [751, 204] on span "TSB 2403A OMODA 5 MY24 Car Play Android Auto software updatev2" at bounding box center [736, 204] width 311 height 12
